Goal: Download file/media

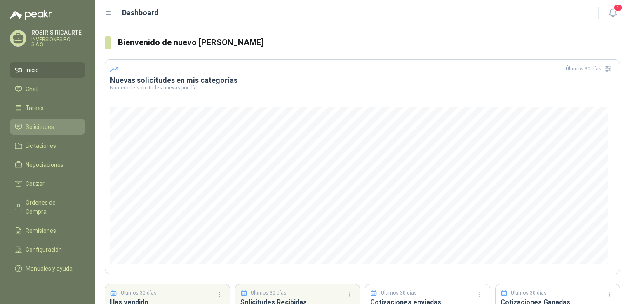
click at [37, 129] on span "Solicitudes" at bounding box center [40, 126] width 28 height 9
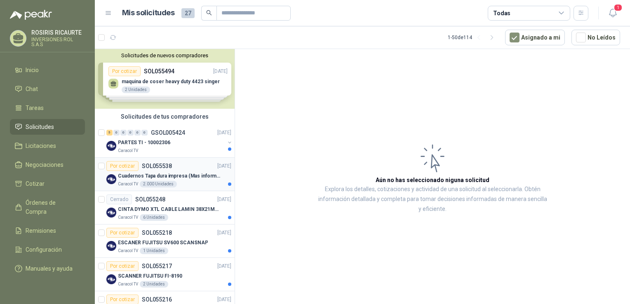
click at [187, 187] on div "Caracol TV 2.000 Unidades" at bounding box center [174, 184] width 113 height 7
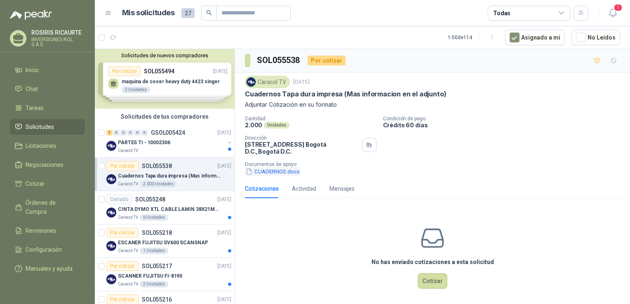
click at [277, 173] on button "CUADERNOS.docx" at bounding box center [273, 171] width 56 height 9
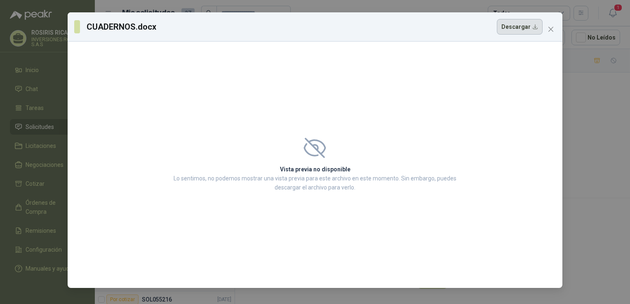
click at [516, 25] on button "Descargar" at bounding box center [520, 27] width 46 height 16
click at [369, 75] on div "Vista previa no disponible Lo sentimos, no podemos mostrar una vista previa par…" at bounding box center [315, 165] width 495 height 247
click at [548, 31] on icon "close" at bounding box center [551, 29] width 7 height 7
